Goal: Transaction & Acquisition: Purchase product/service

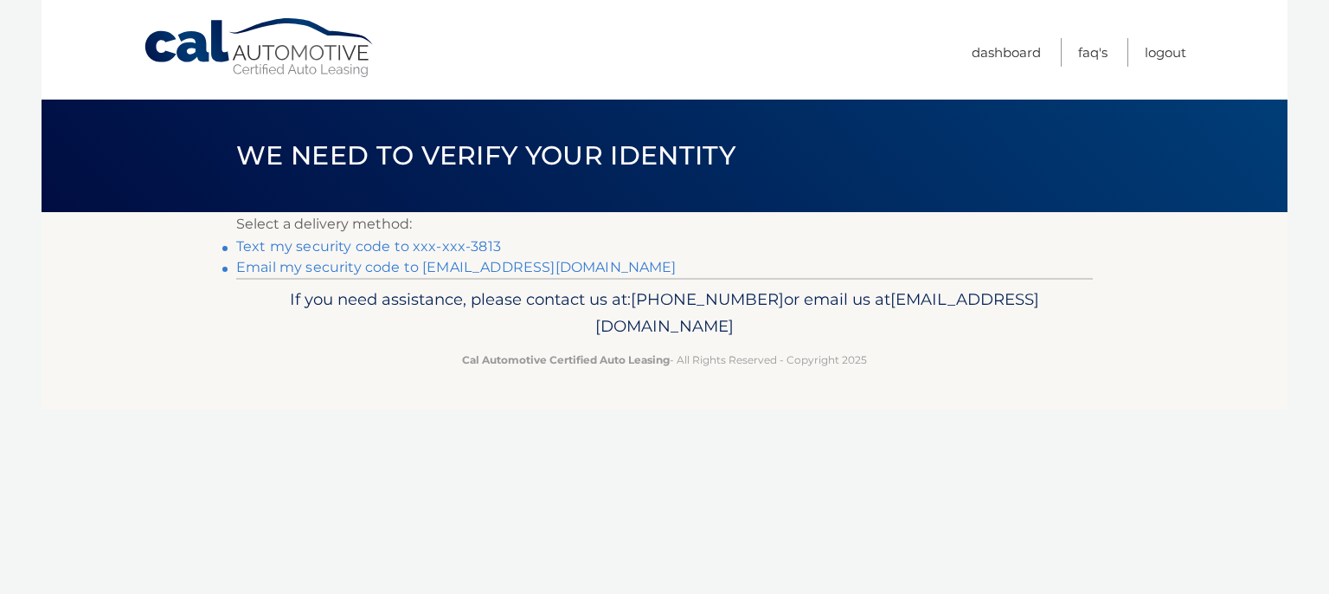
click at [389, 247] on link "Text my security code to xxx-xxx-3813" at bounding box center [368, 246] width 265 height 16
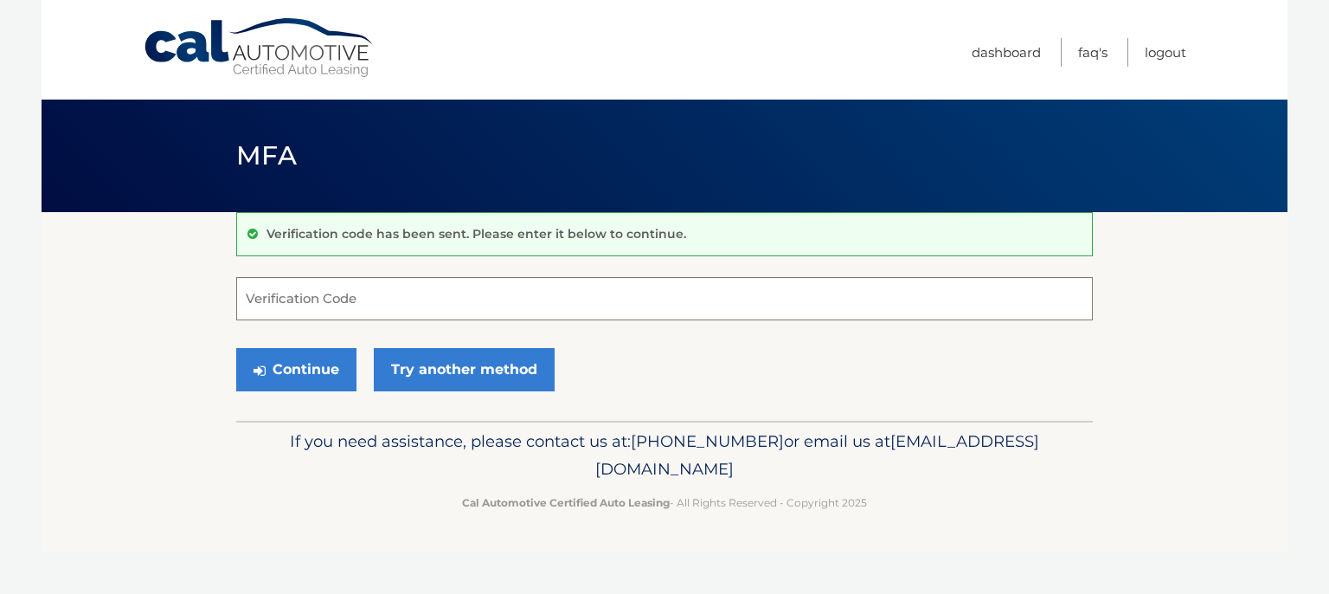
click at [357, 309] on input "Verification Code" at bounding box center [664, 298] width 857 height 43
type input "476830"
click at [314, 377] on button "Continue" at bounding box center [296, 369] width 120 height 43
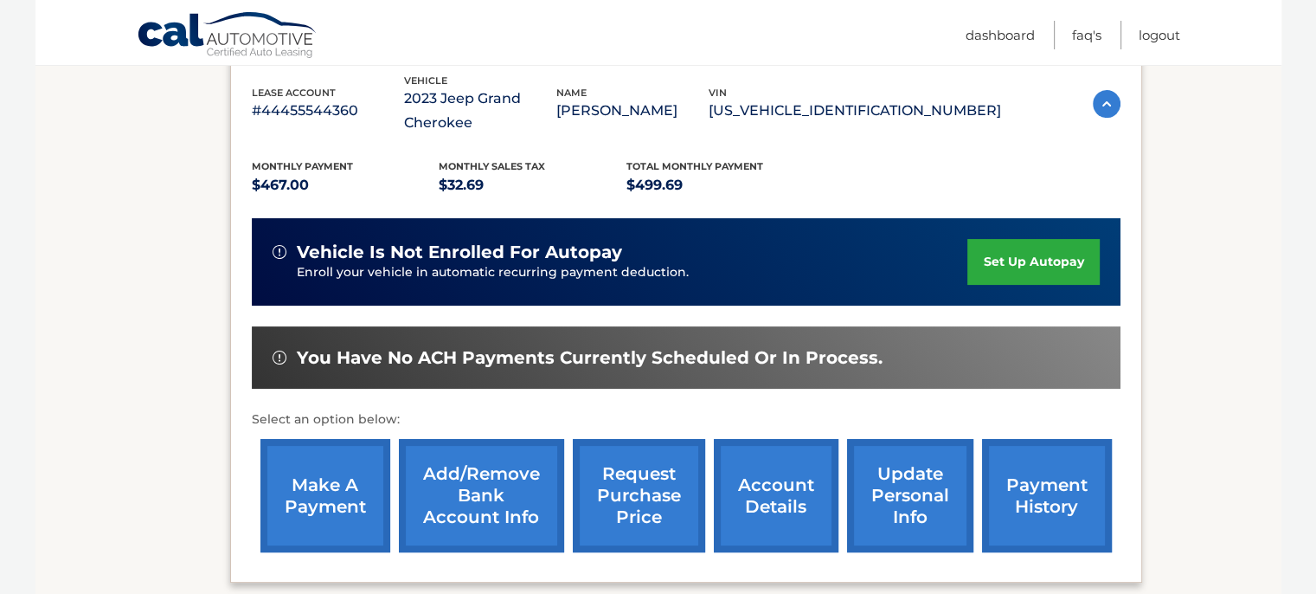
scroll to position [367, 0]
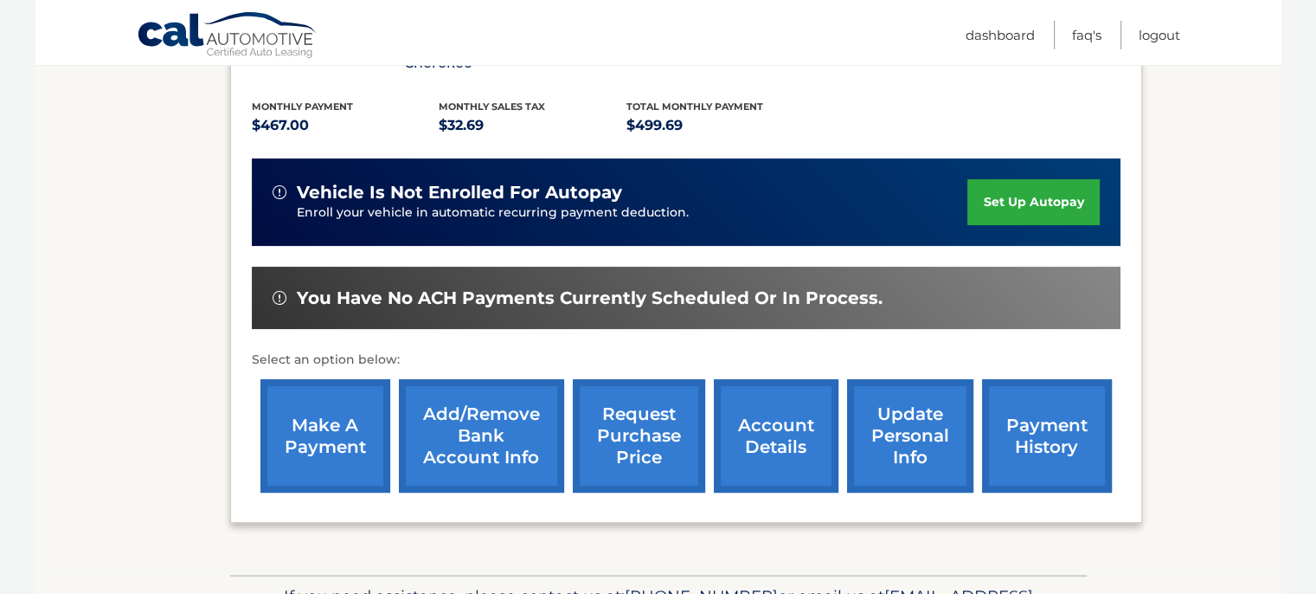
click at [365, 445] on link "make a payment" at bounding box center [326, 435] width 130 height 113
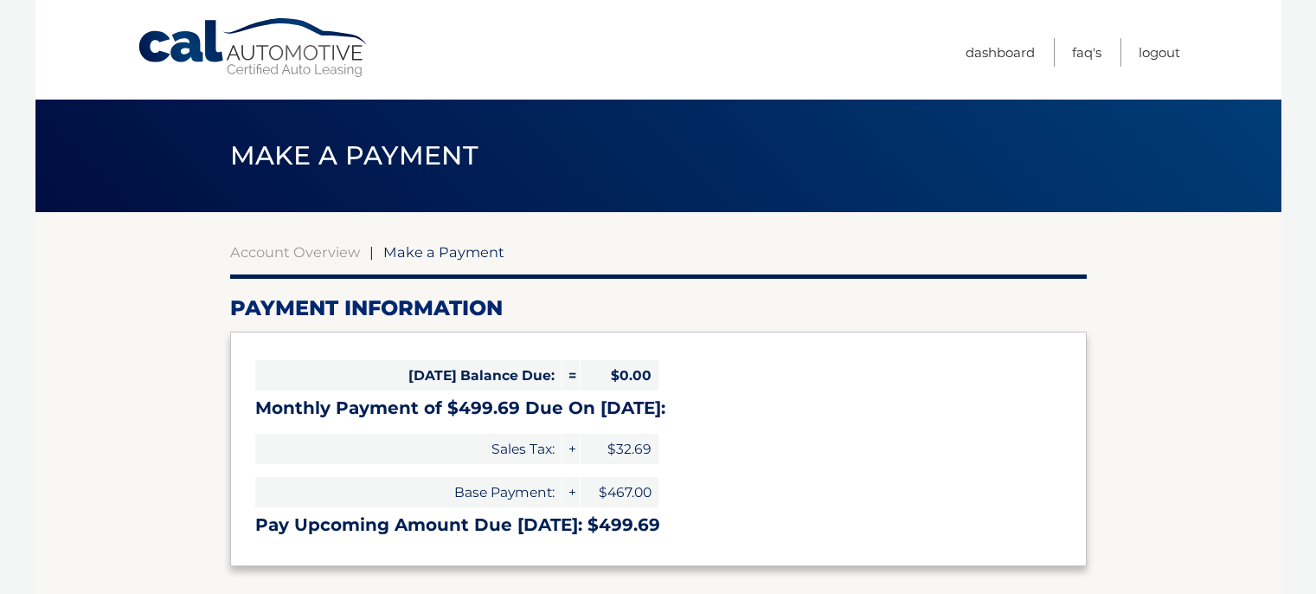
select select "ZjNhM2FmODItMDg1NC00N2ExLTg3Y2UtNzE1OGY2NjRjMjUy"
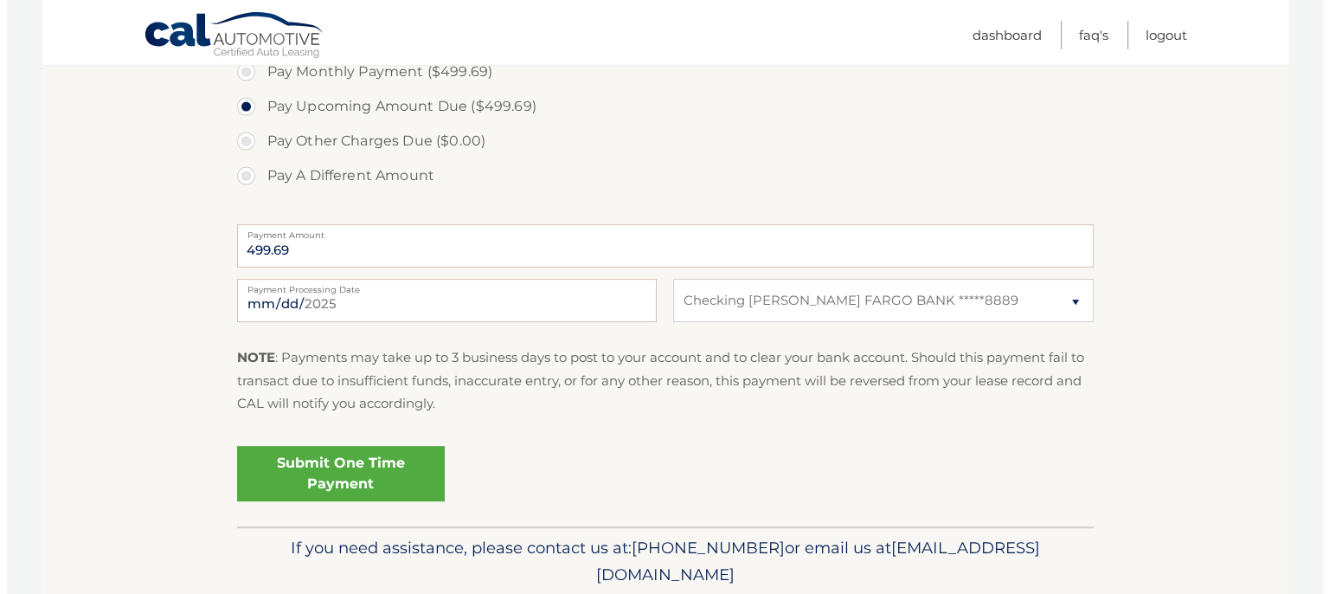
scroll to position [585, 0]
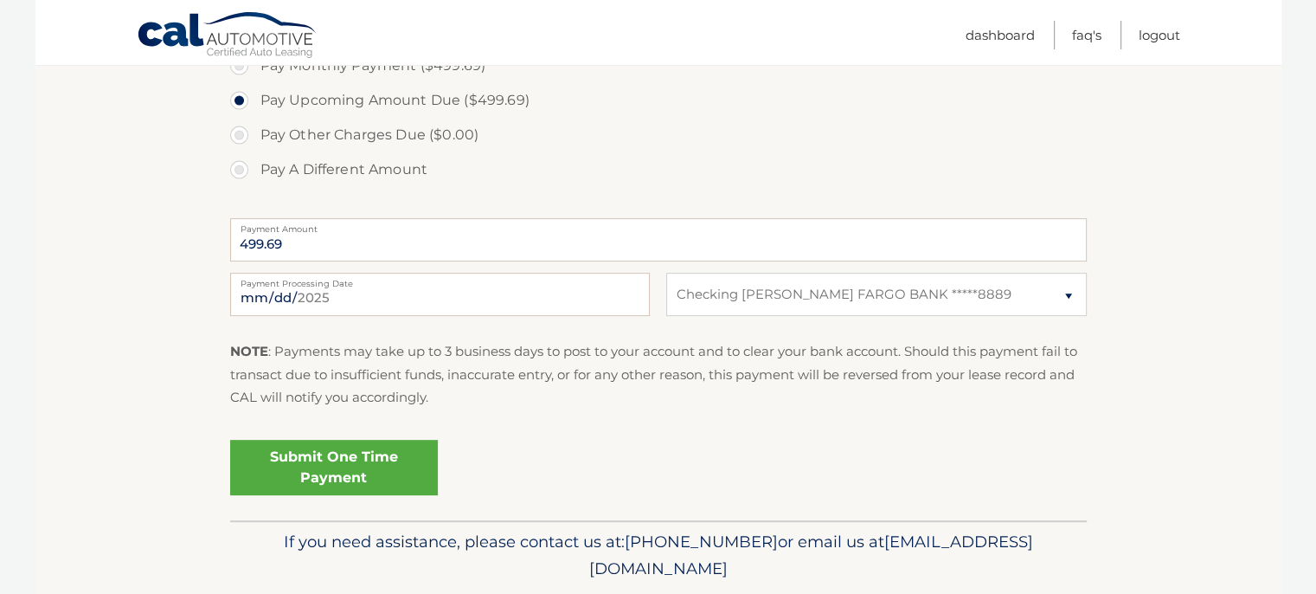
click at [351, 465] on link "Submit One Time Payment" at bounding box center [334, 467] width 208 height 55
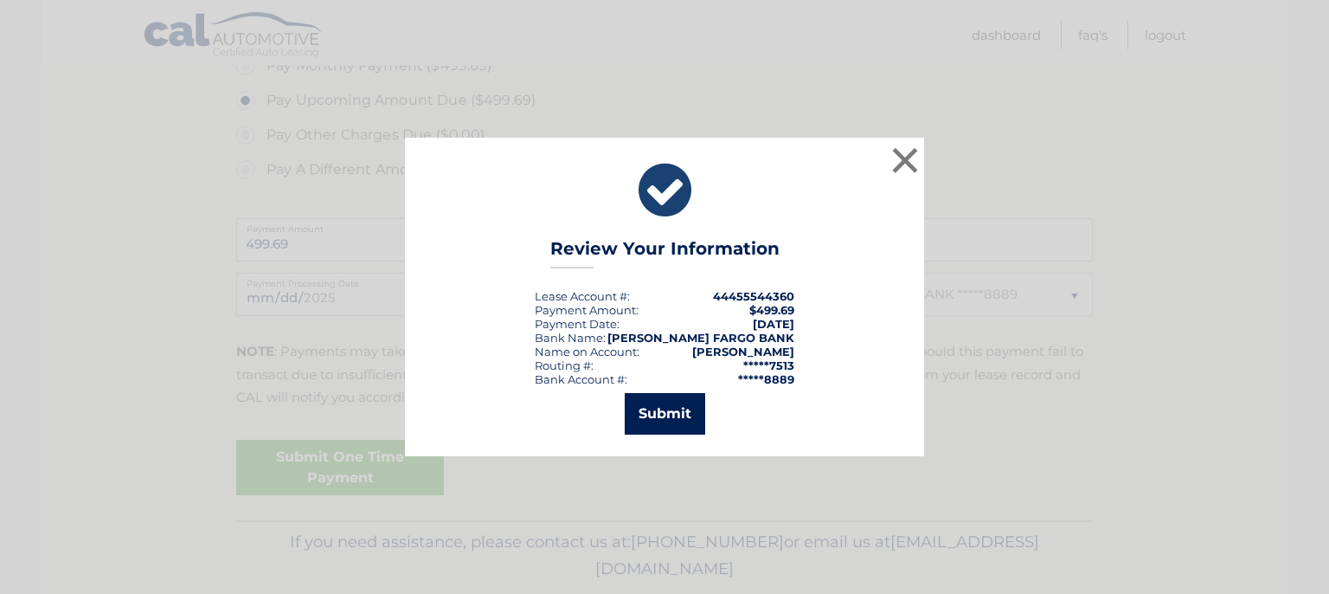
click at [653, 420] on button "Submit" at bounding box center [665, 414] width 80 height 42
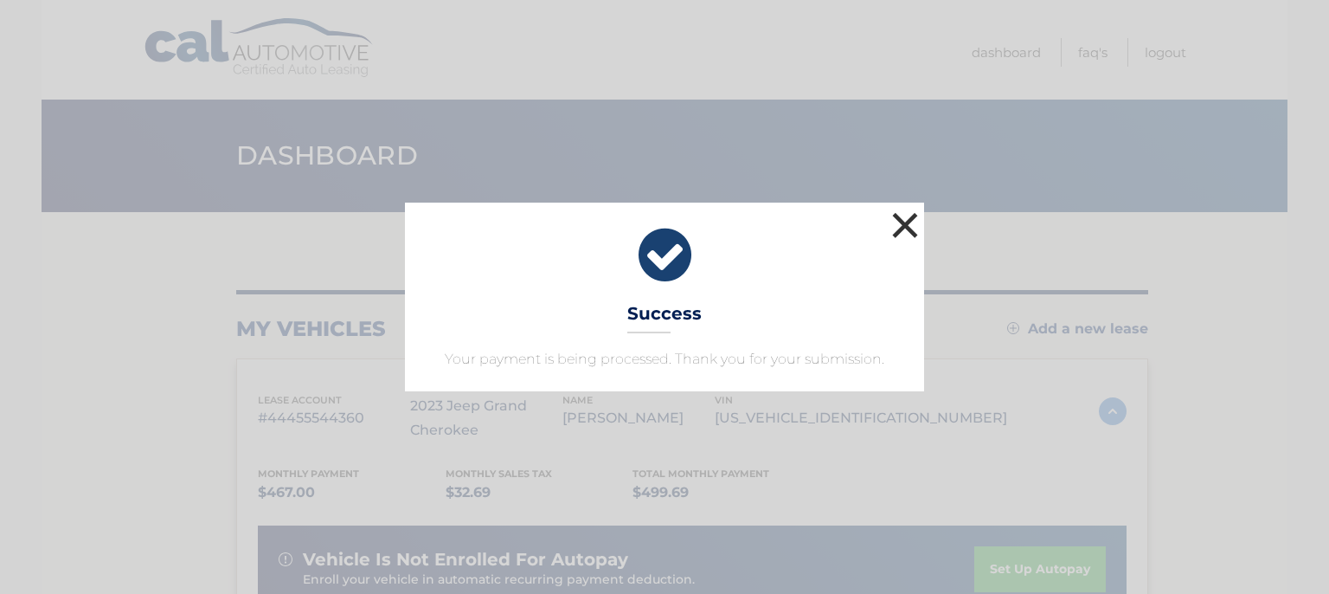
click at [904, 222] on button "×" at bounding box center [905, 225] width 35 height 35
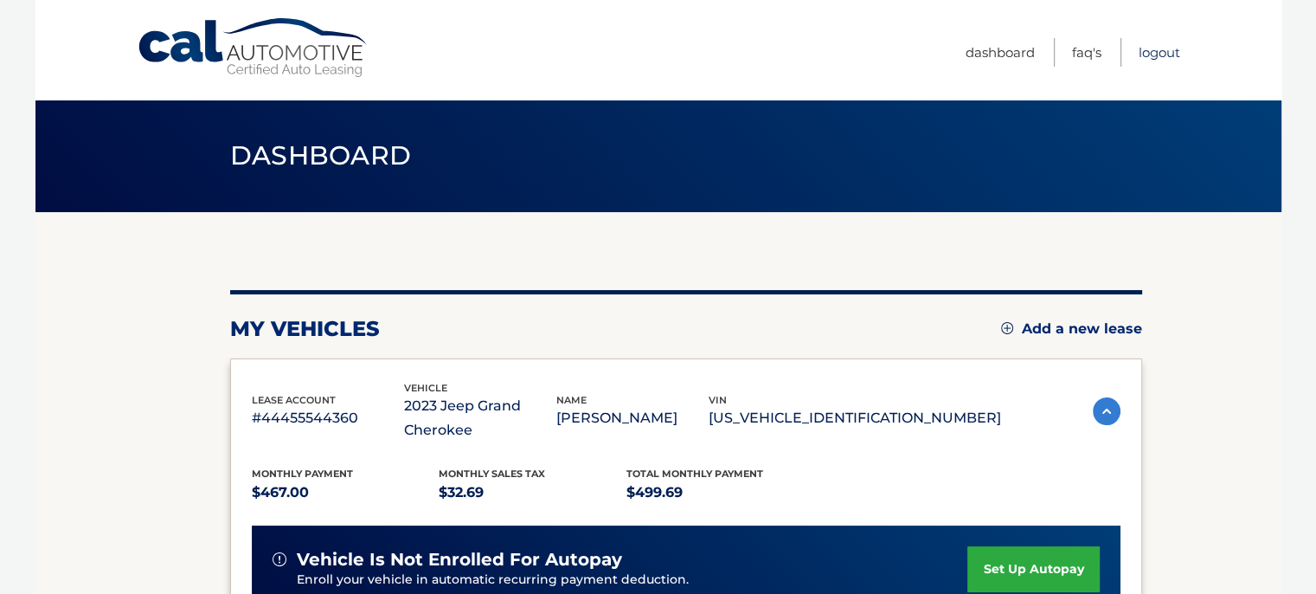
click at [1171, 52] on link "Logout" at bounding box center [1160, 52] width 42 height 29
